Goal: Task Accomplishment & Management: Use online tool/utility

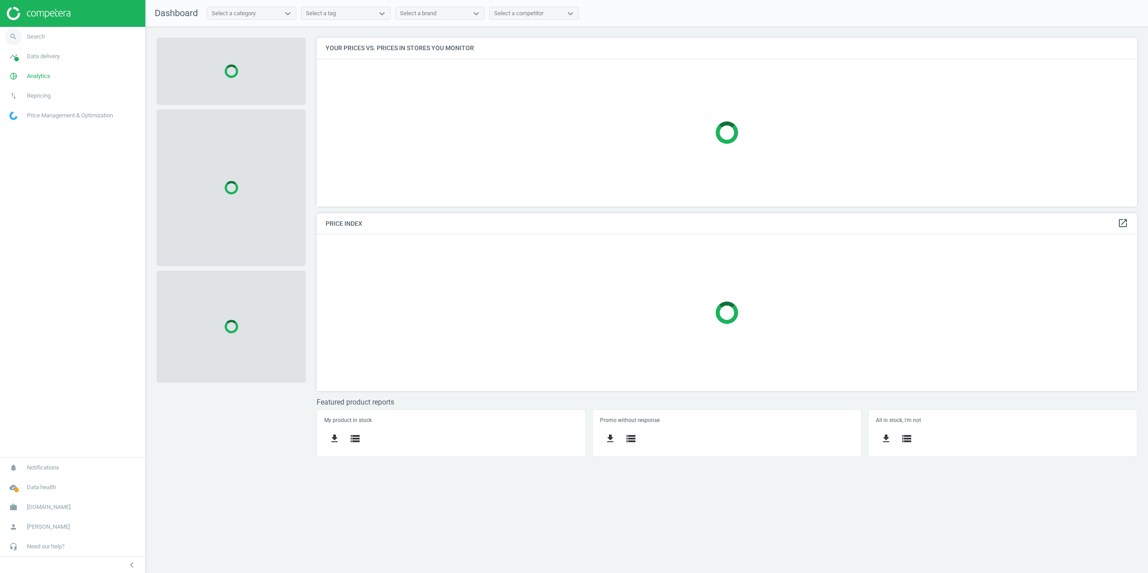
scroll to position [182, 834]
click at [36, 38] on span "Search" at bounding box center [36, 37] width 18 height 8
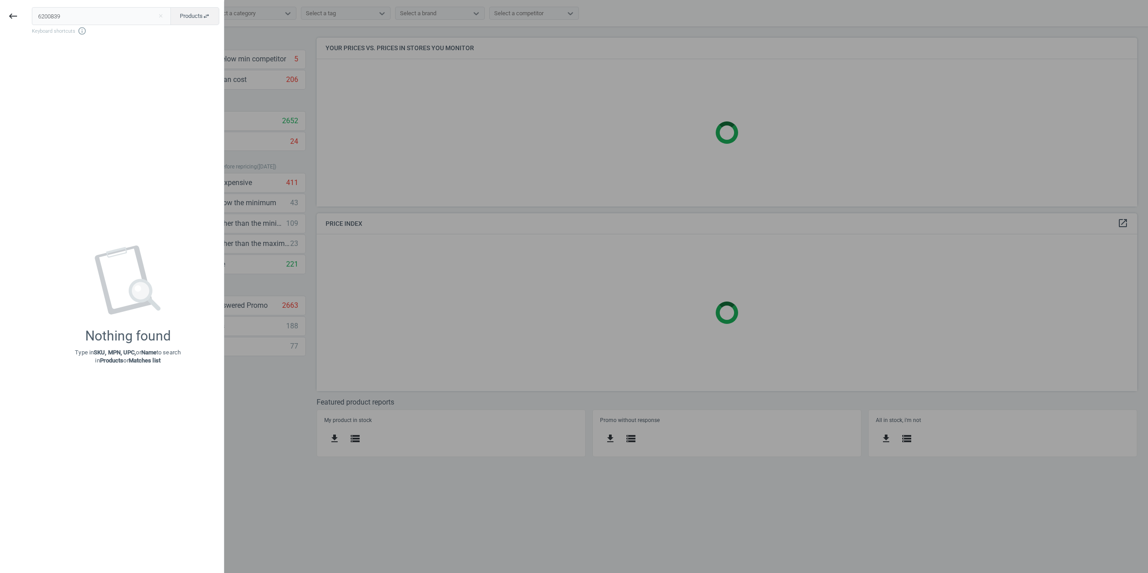
type input "6200839"
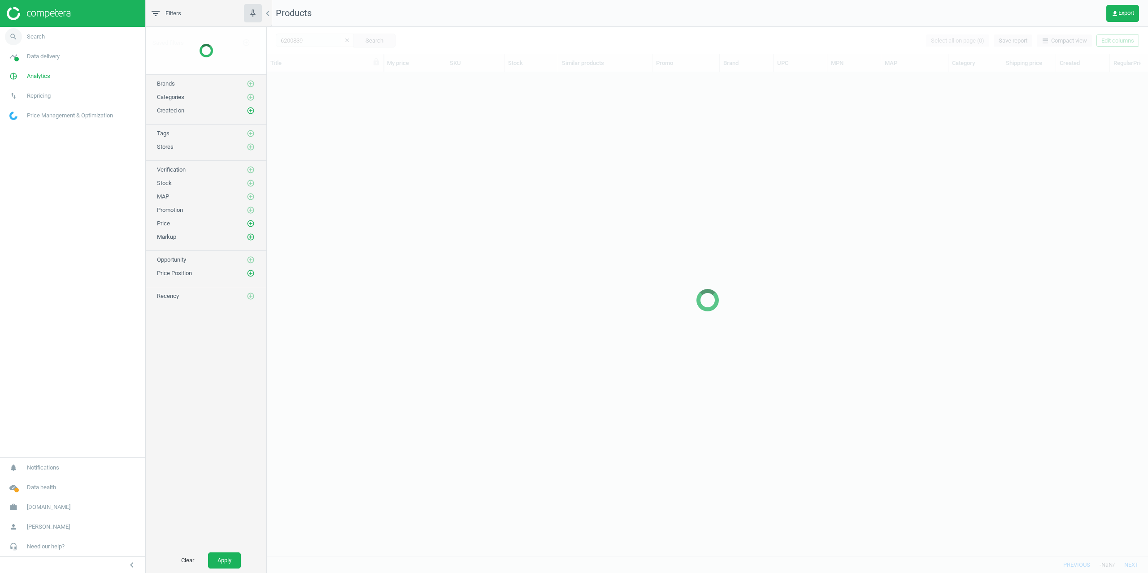
scroll to position [471, 874]
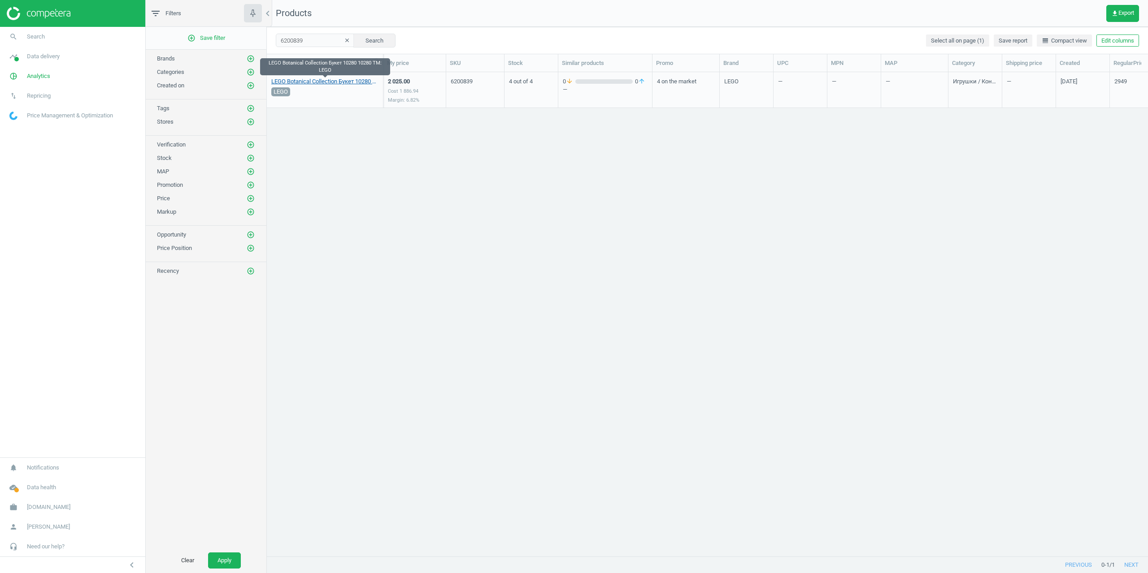
click at [314, 79] on link "LEGO Botanical Collection Букет 10280 10280 TM: LEGO" at bounding box center [324, 82] width 107 height 8
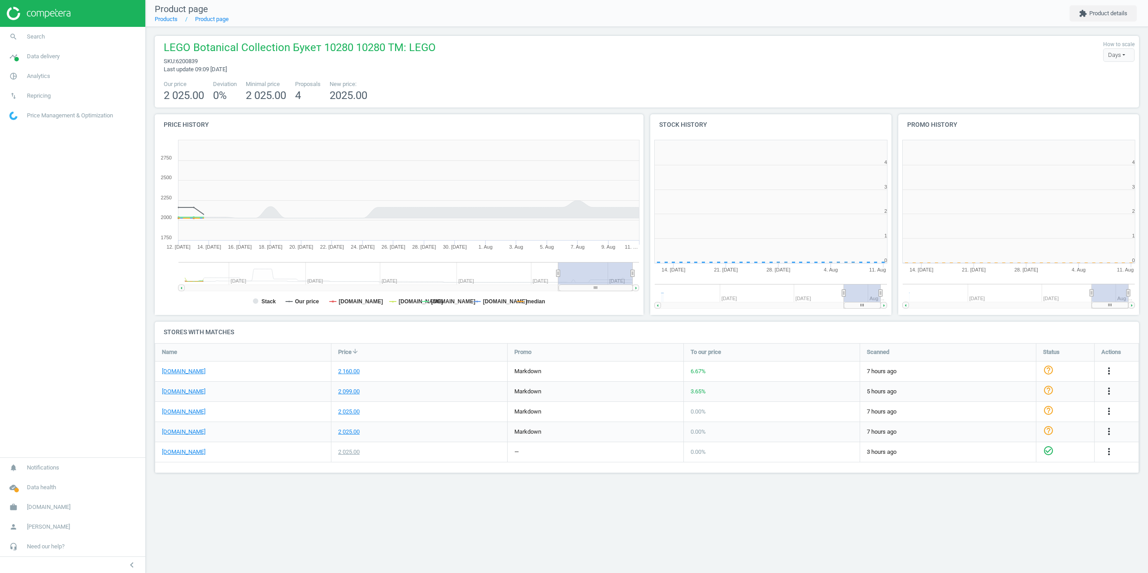
scroll to position [193, 255]
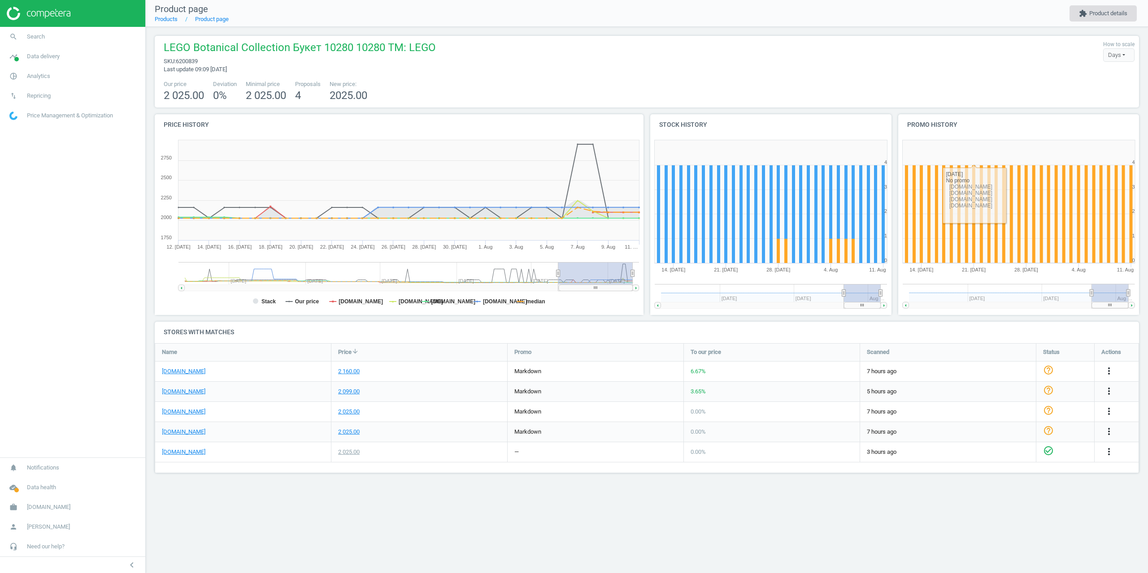
click at [1101, 13] on button "extension Product details" at bounding box center [1102, 13] width 67 height 16
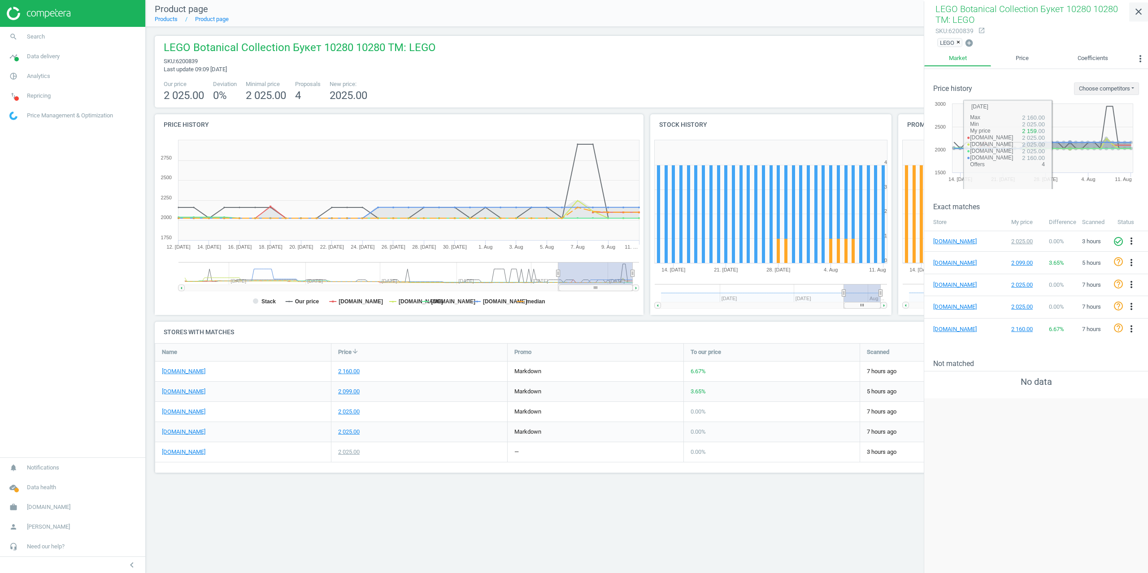
click at [1131, 20] on link "close" at bounding box center [1138, 11] width 19 height 19
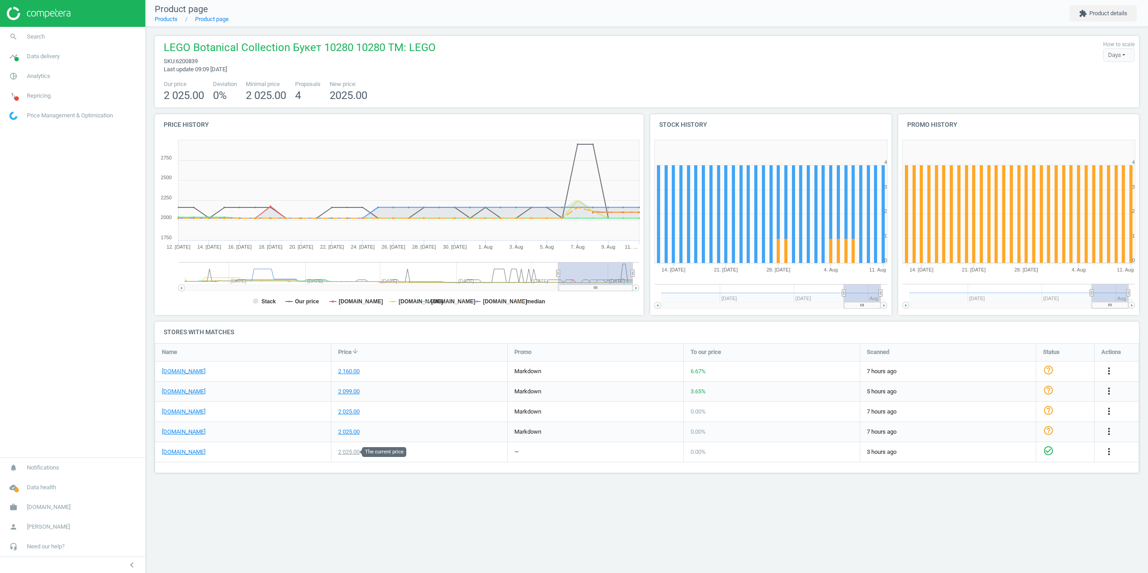
click at [342, 450] on div "2 025.00" at bounding box center [349, 452] width 22 height 8
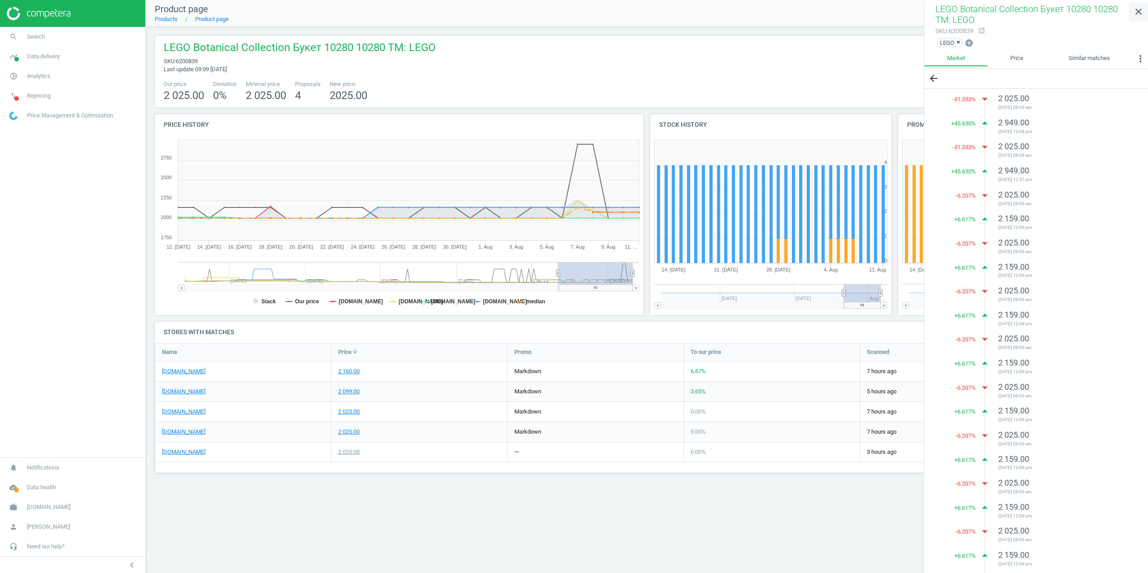
click at [1139, 13] on icon "close" at bounding box center [1138, 11] width 11 height 11
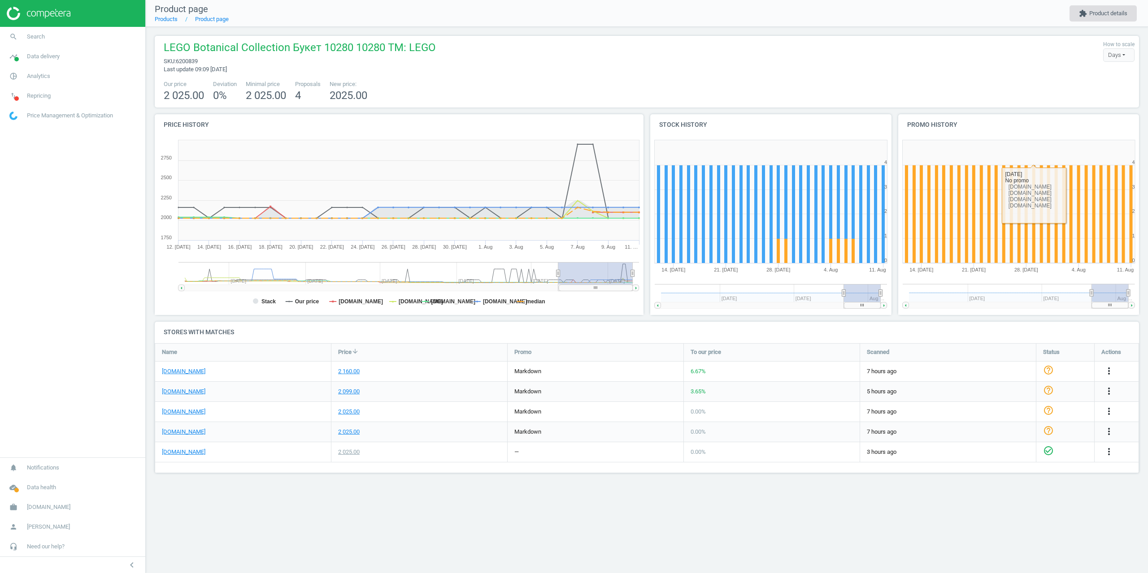
click at [1100, 14] on button "extension Product details" at bounding box center [1102, 13] width 67 height 16
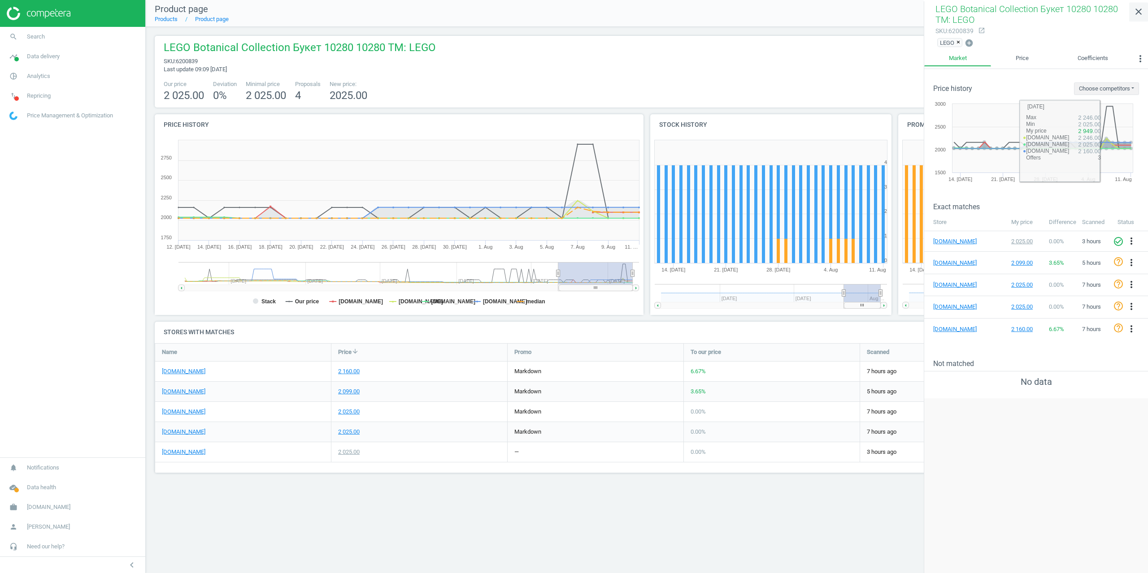
click at [1137, 19] on link "close" at bounding box center [1138, 11] width 19 height 19
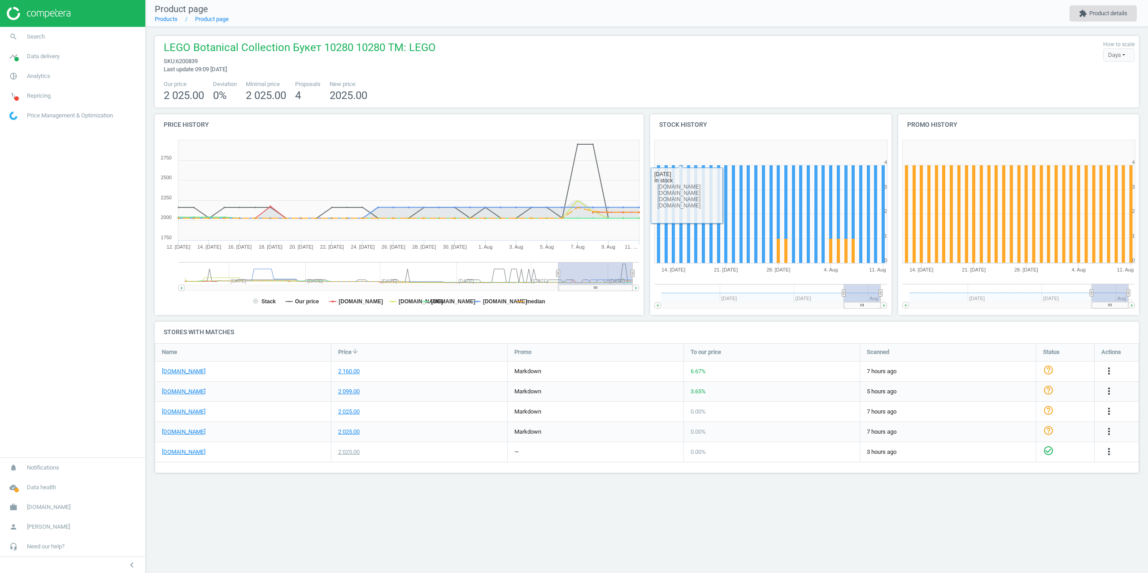
click at [1103, 13] on button "extension Product details" at bounding box center [1102, 13] width 67 height 16
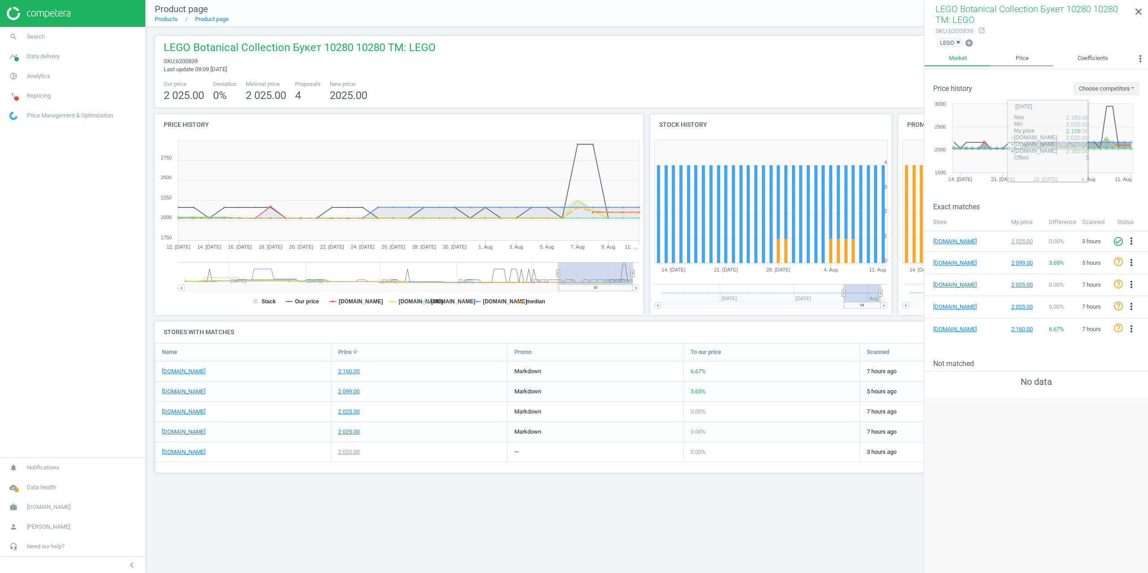
click at [1013, 56] on link "Price" at bounding box center [1022, 58] width 62 height 15
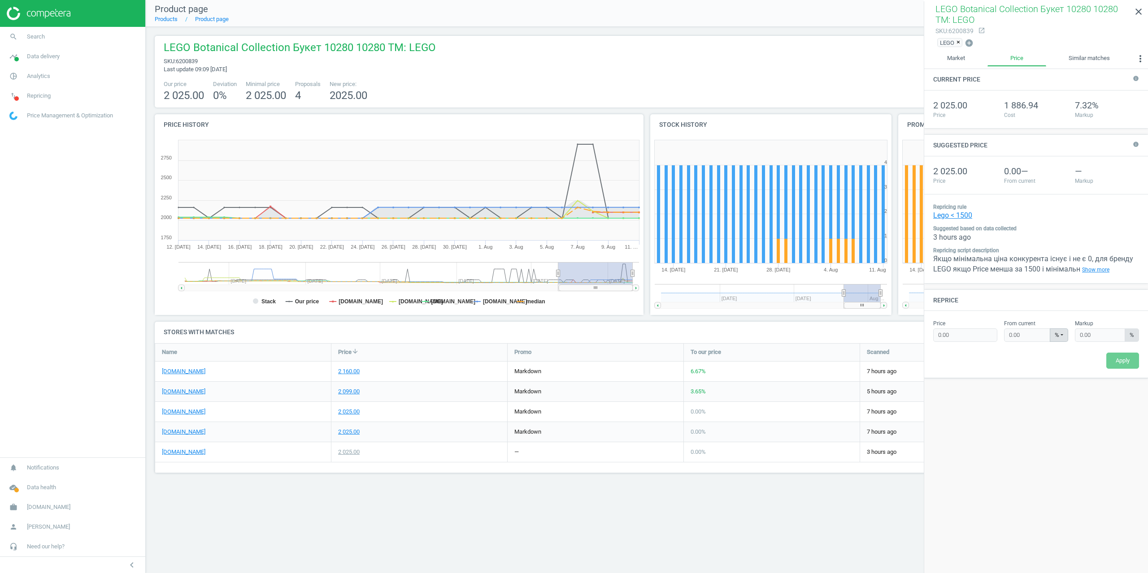
type input "2025"
type input "7.32"
click at [1136, 13] on icon "close" at bounding box center [1138, 11] width 11 height 11
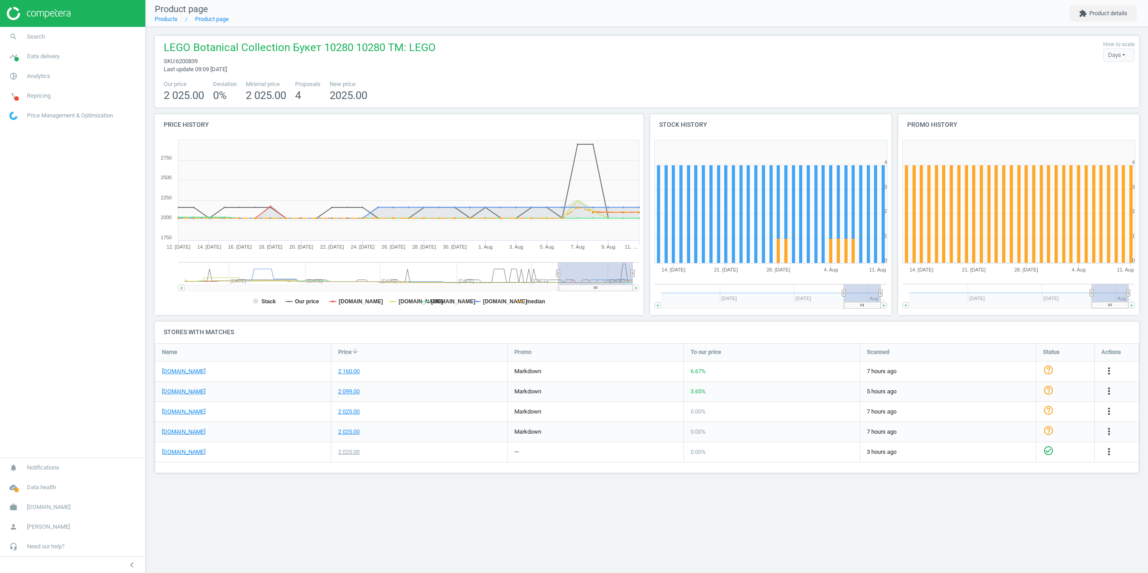
click at [79, 300] on nav "search Search timeline Data delivery Overview Matches dashboard Matches Rematch…" at bounding box center [72, 242] width 145 height 431
click at [53, 84] on link "pie_chart_outlined Analytics" at bounding box center [72, 76] width 145 height 20
click at [22, 175] on span "Stores" at bounding box center [17, 176] width 15 height 7
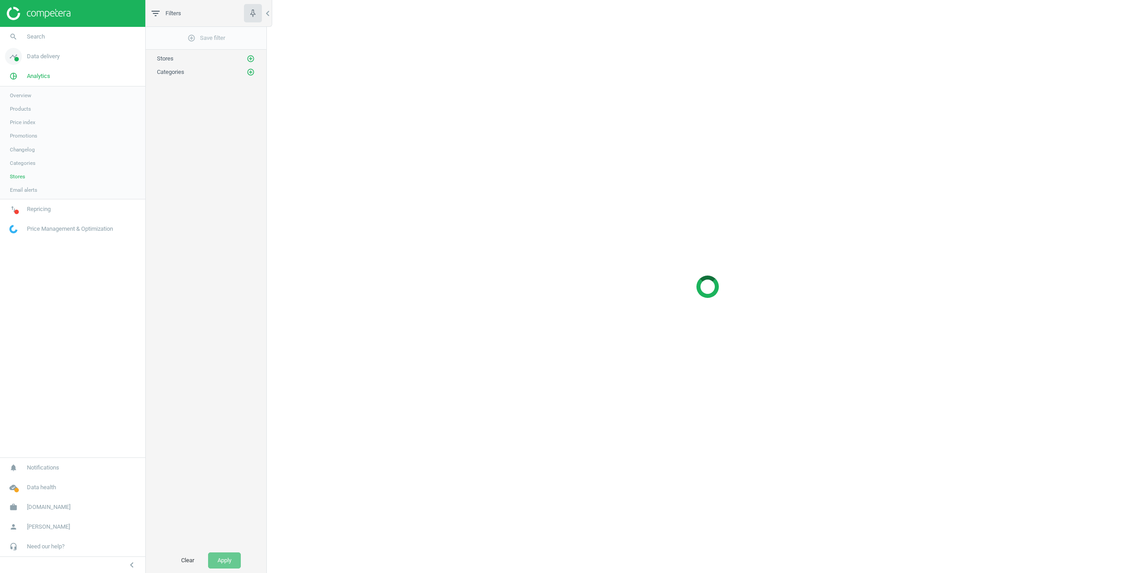
click at [39, 57] on span "Data delivery" at bounding box center [43, 56] width 33 height 8
click at [17, 130] on span "Stores" at bounding box center [17, 129] width 15 height 7
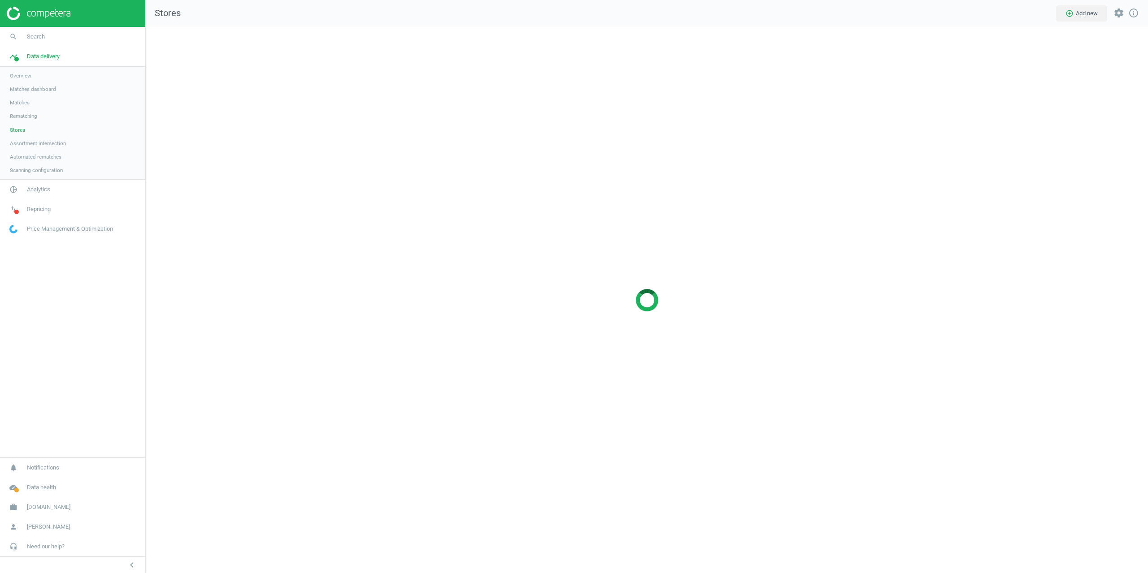
scroll to position [560, 1016]
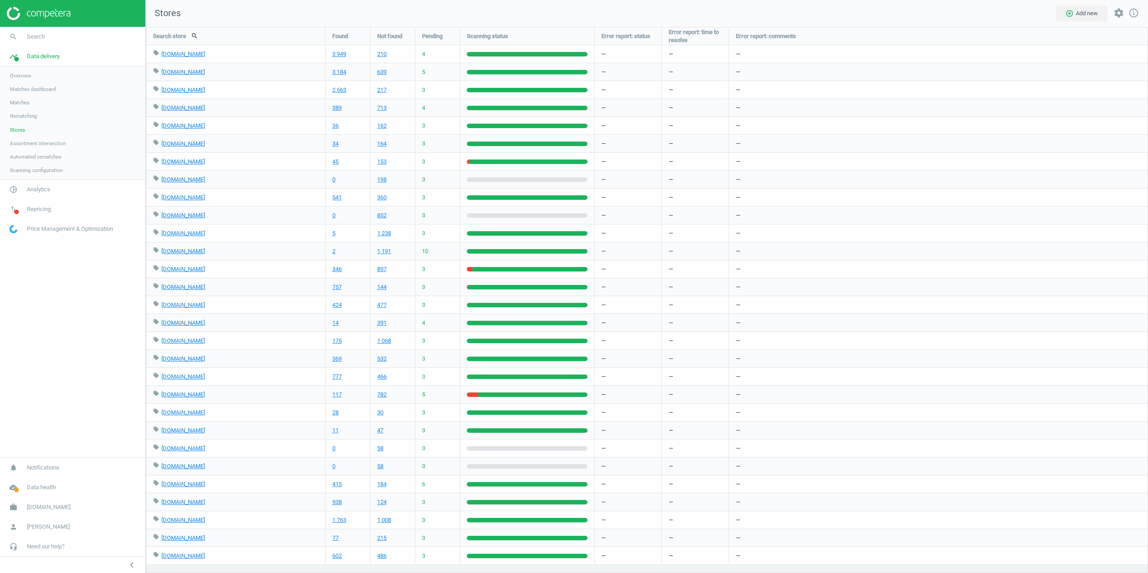
drag, startPoint x: 408, startPoint y: 12, endPoint x: 416, endPoint y: 4, distance: 11.4
click at [408, 12] on nav "Stores add_circle_outline Add new settings info_outline" at bounding box center [647, 13] width 1002 height 27
